Goal: Task Accomplishment & Management: Use online tool/utility

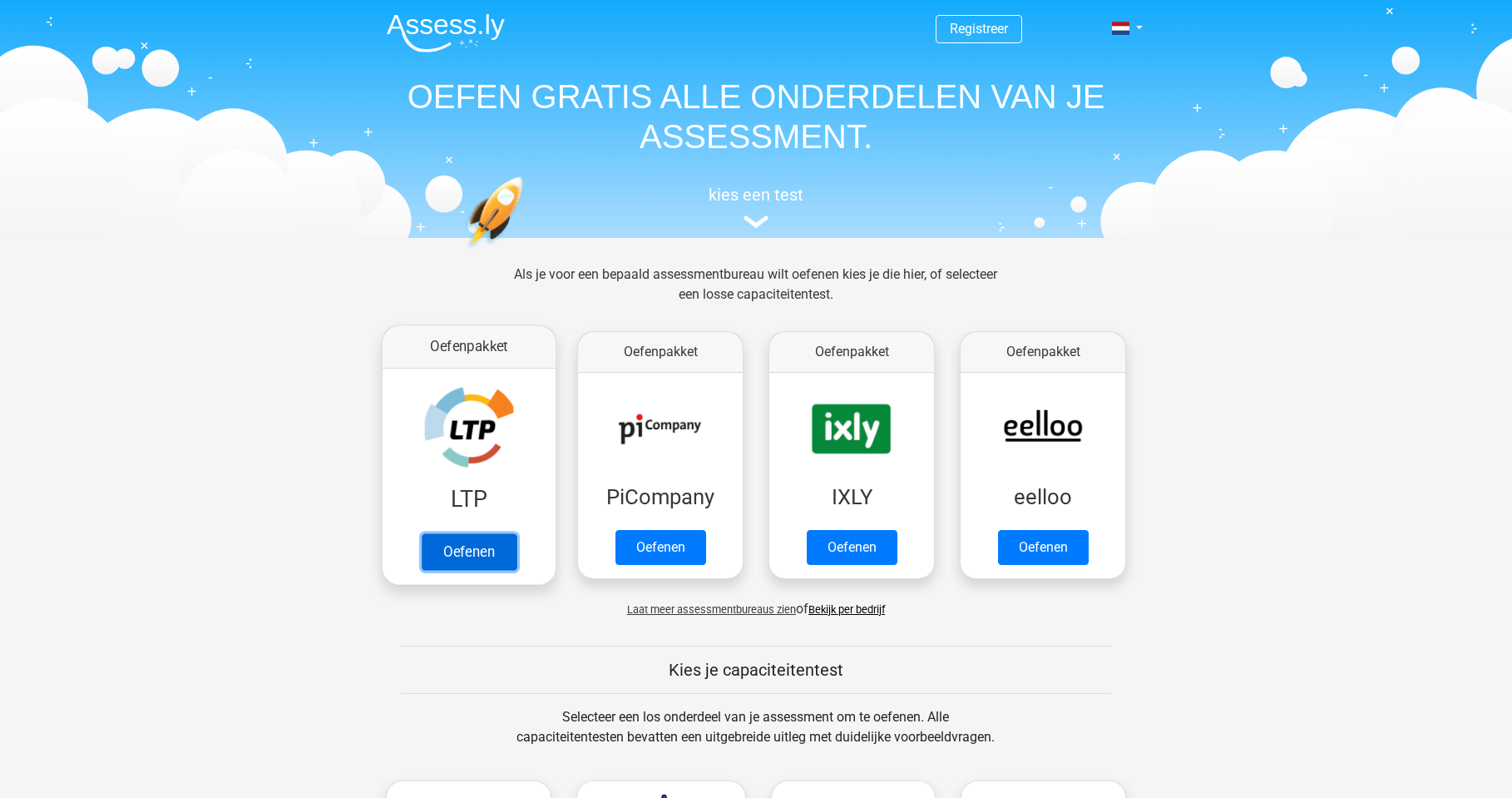
click at [493, 564] on link "Oefenen" at bounding box center [469, 552] width 95 height 36
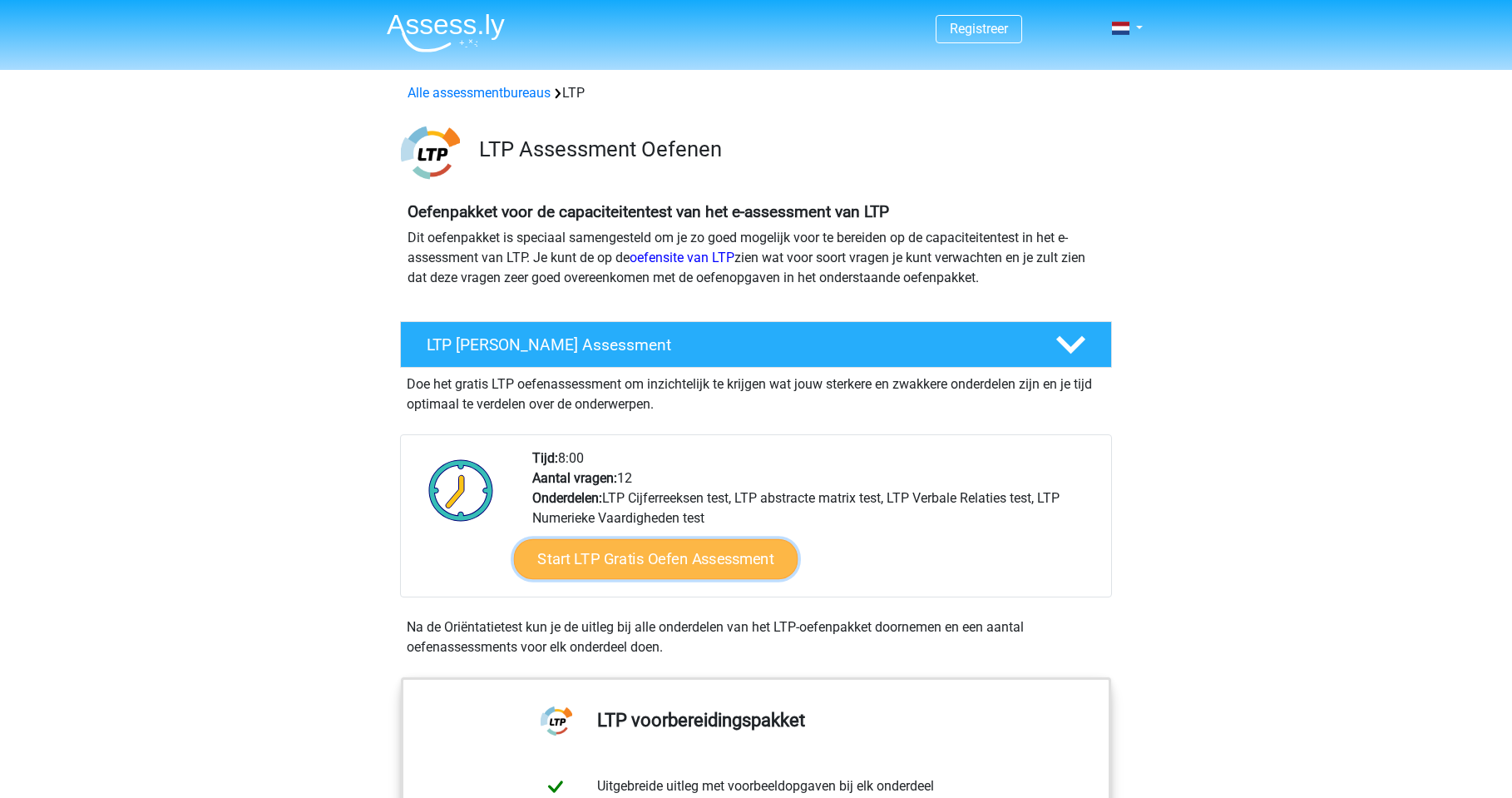
click at [656, 547] on link "Start LTP Gratis Oefen Assessment" at bounding box center [656, 559] width 284 height 40
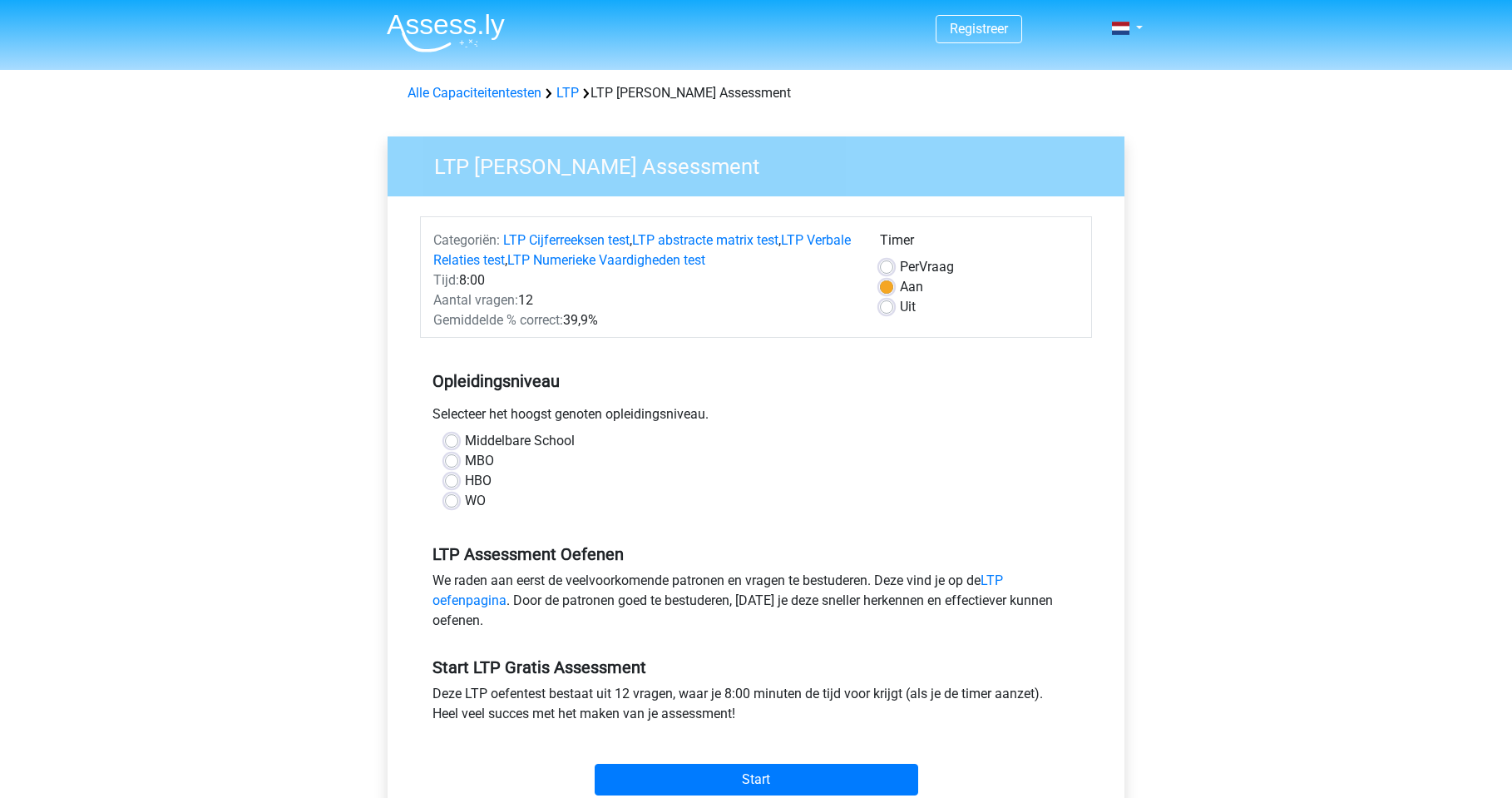
click at [465, 459] on label "MBO" at bounding box center [479, 461] width 29 height 20
click at [456, 459] on input "MBO" at bounding box center [451, 459] width 13 height 17
radio input "true"
click at [751, 782] on input "Start" at bounding box center [756, 779] width 323 height 32
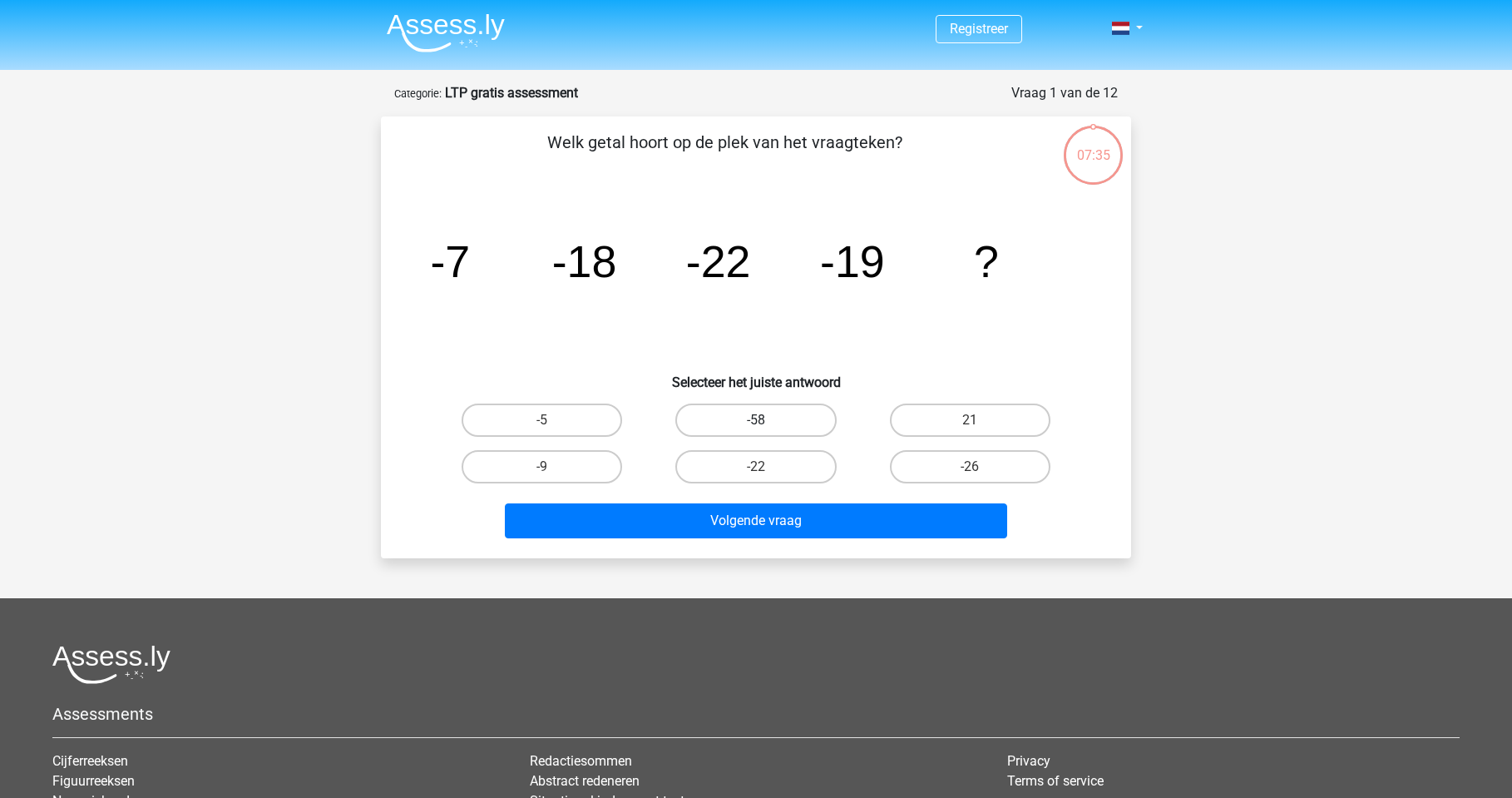
click at [737, 408] on label "-58" at bounding box center [755, 420] width 160 height 34
click at [756, 420] on input "-58" at bounding box center [761, 426] width 11 height 11
radio input "true"
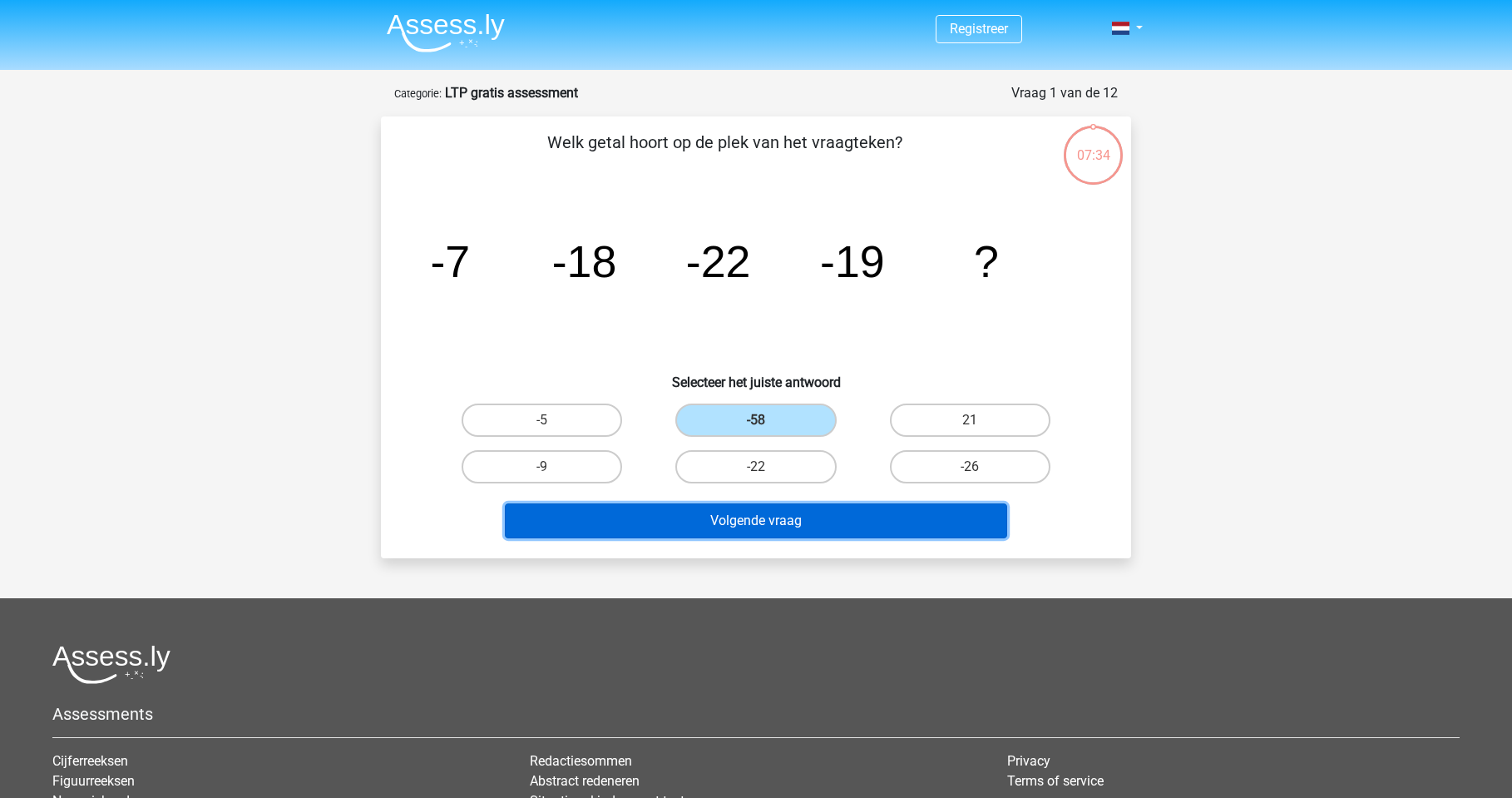
click at [774, 523] on button "Volgende vraag" at bounding box center [757, 520] width 503 height 35
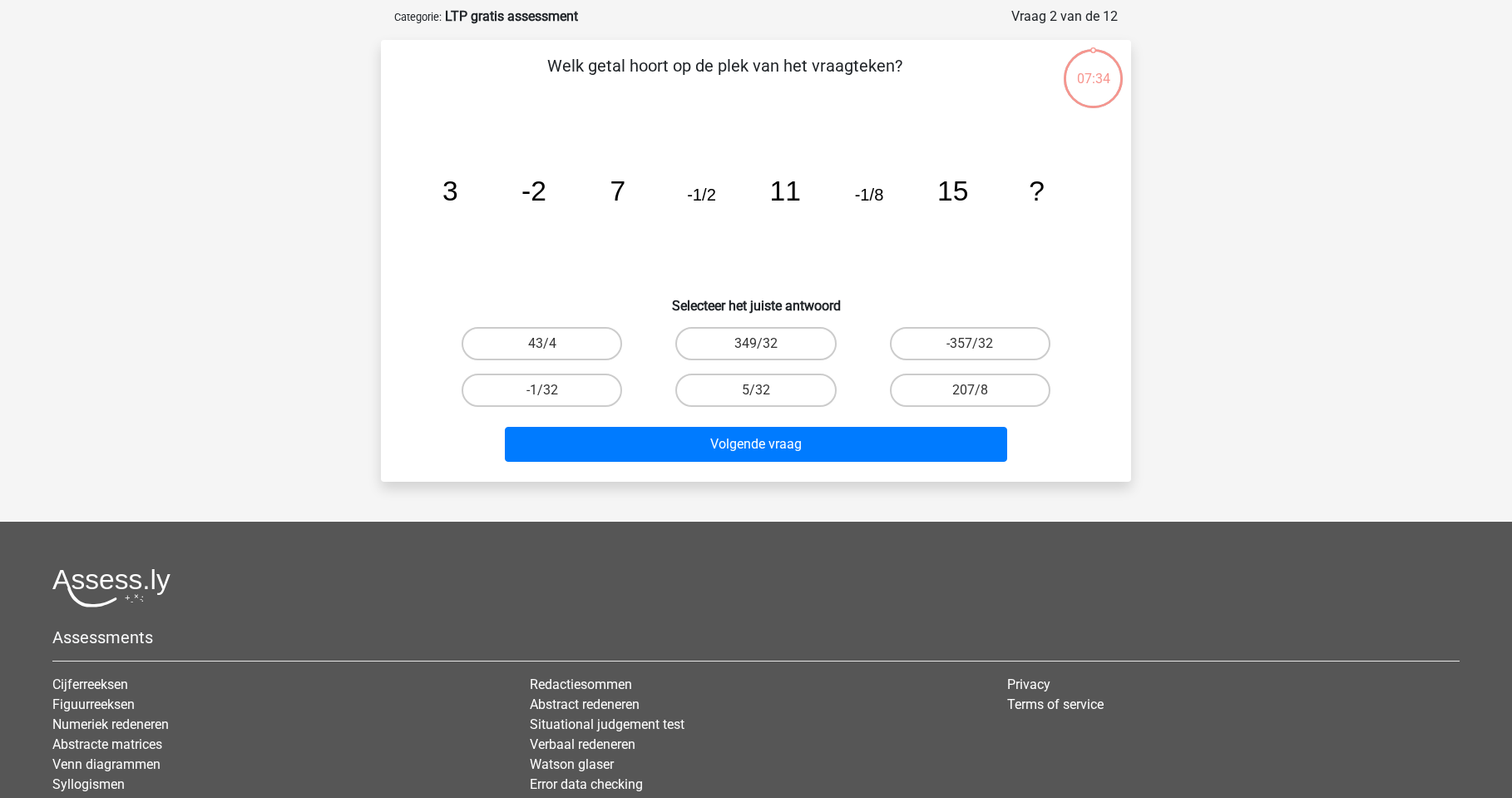
scroll to position [83, 0]
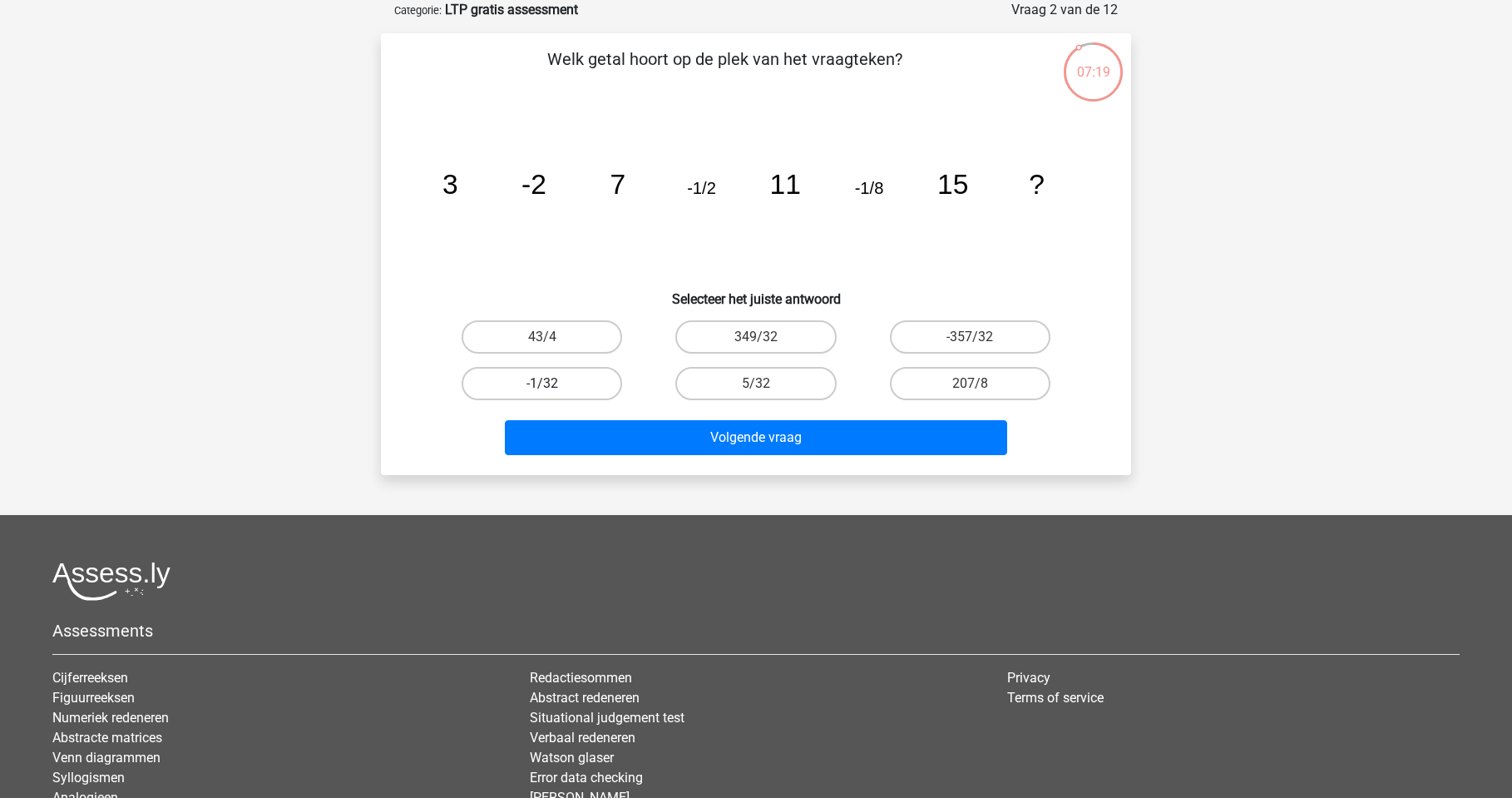
click at [570, 384] on label "-1/32" at bounding box center [542, 384] width 160 height 34
click at [553, 384] on input "-1/32" at bounding box center [548, 389] width 11 height 11
radio input "true"
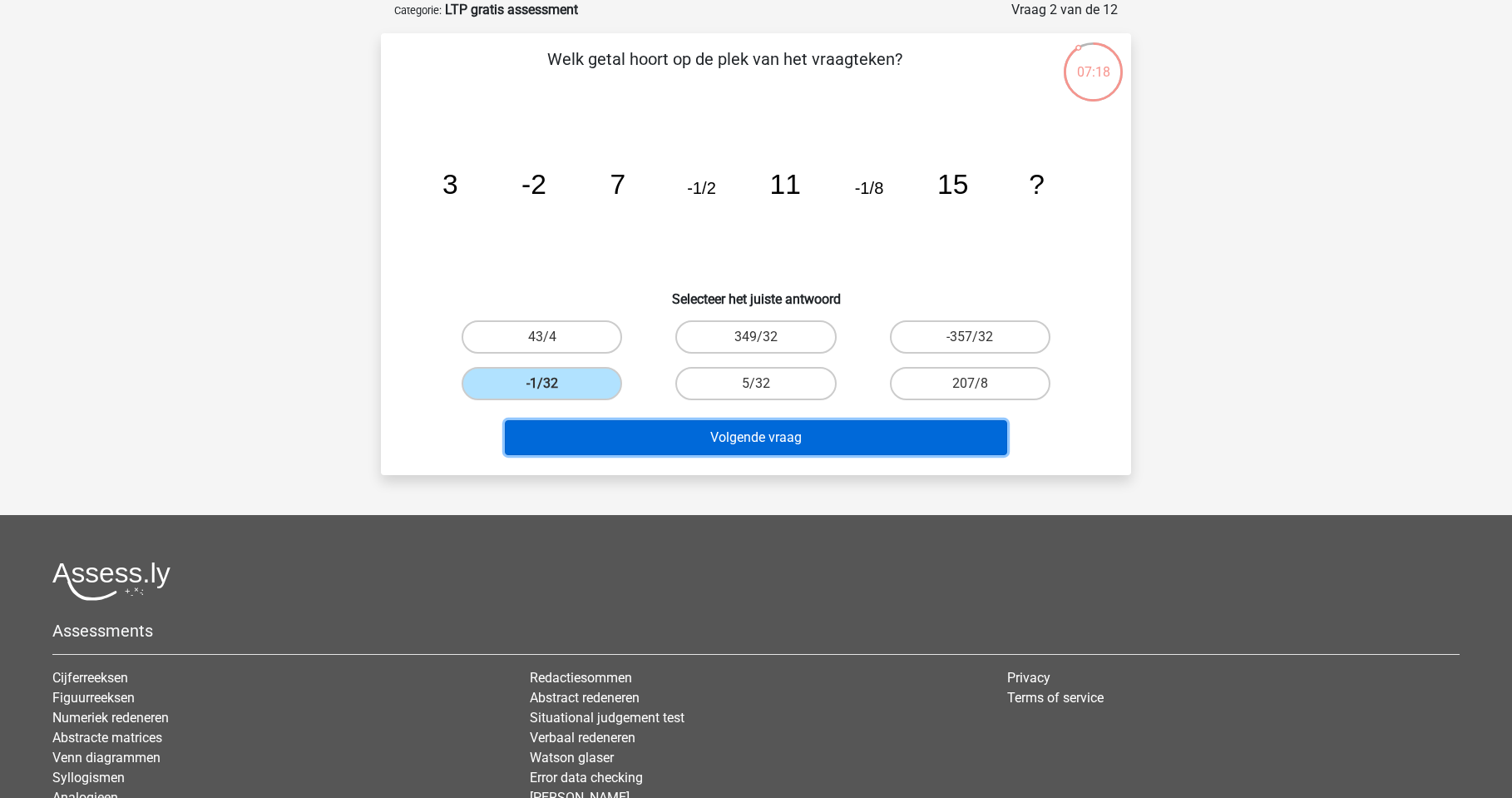
click at [797, 439] on button "Volgende vraag" at bounding box center [757, 437] width 503 height 35
